Goal: Task Accomplishment & Management: Manage account settings

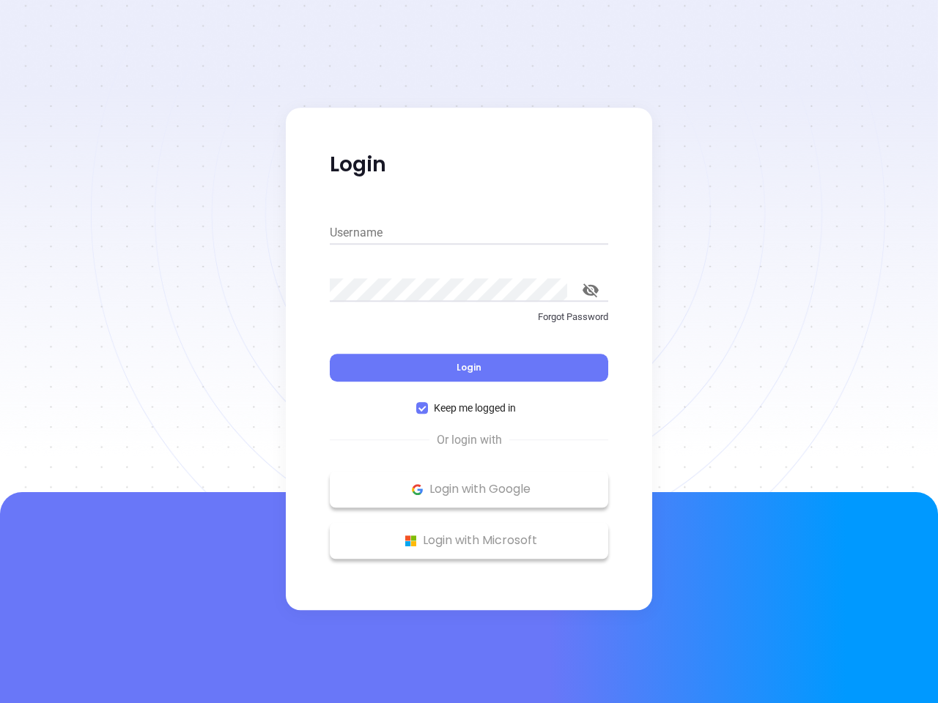
click at [469, 352] on div "Login" at bounding box center [469, 358] width 278 height 45
click at [469, 233] on input "Username" at bounding box center [469, 232] width 278 height 23
click at [591, 290] on icon "toggle password visibility" at bounding box center [591, 291] width 16 height 14
click at [469, 368] on span "Login" at bounding box center [469, 367] width 25 height 12
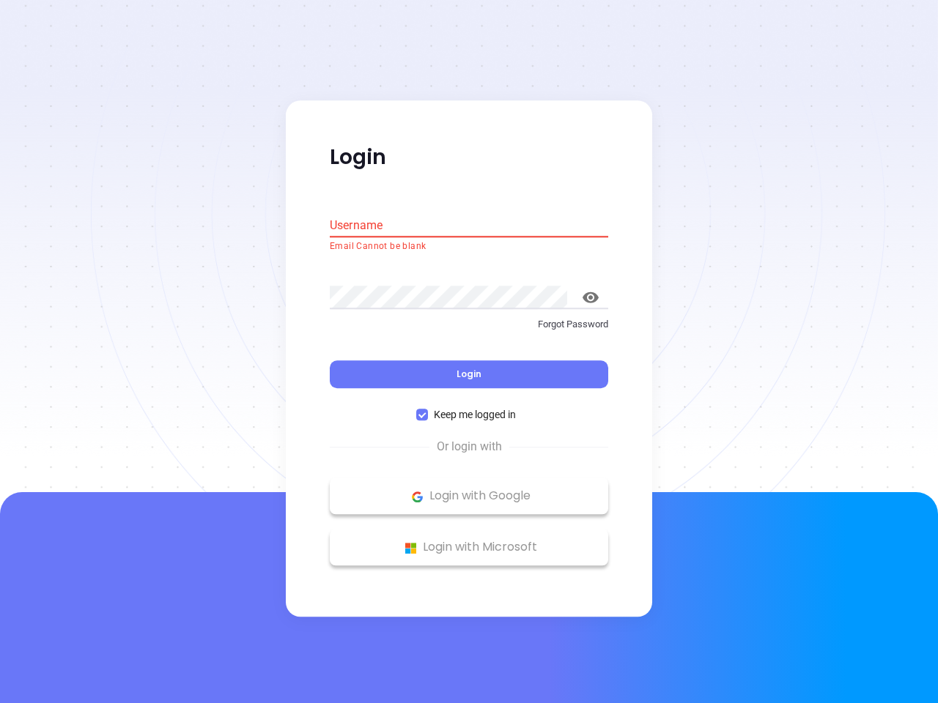
click at [469, 408] on span "Keep me logged in" at bounding box center [475, 415] width 94 height 16
click at [428, 410] on input "Keep me logged in" at bounding box center [422, 416] width 12 height 12
checkbox input "false"
click at [469, 490] on p "Login with Google" at bounding box center [469, 497] width 264 height 22
click at [469, 541] on p "Login with Microsoft" at bounding box center [469, 548] width 264 height 22
